Goal: Transaction & Acquisition: Purchase product/service

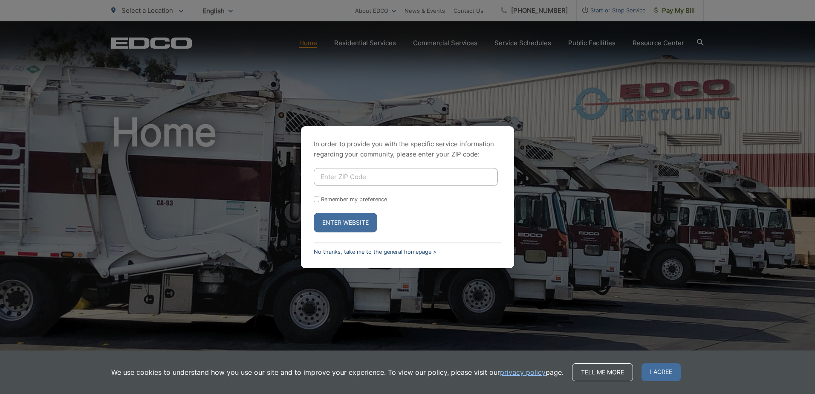
click at [352, 251] on link "No thanks, take me to the general homepage >" at bounding box center [375, 251] width 123 height 6
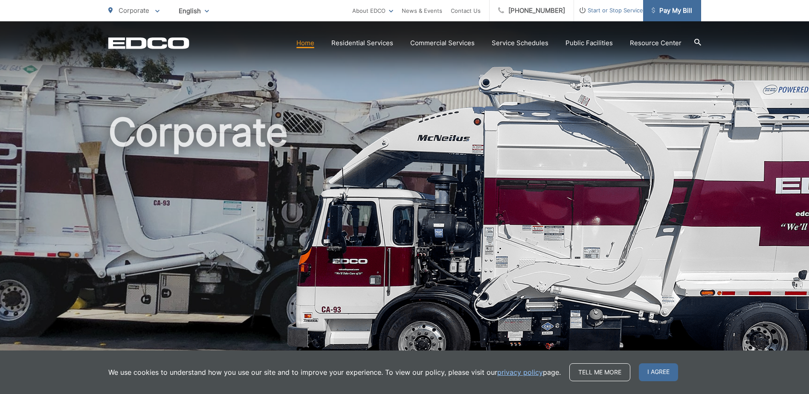
click at [682, 14] on span "Pay My Bill" at bounding box center [671, 11] width 40 height 10
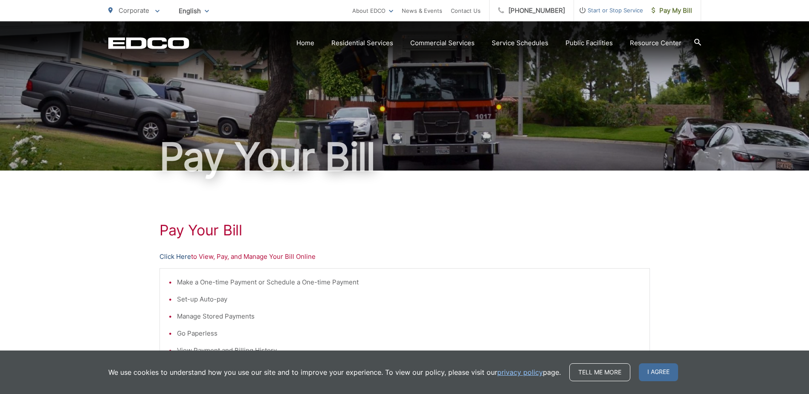
click at [179, 255] on link "Click Here" at bounding box center [175, 256] width 32 height 10
